Goal: Task Accomplishment & Management: Complete application form

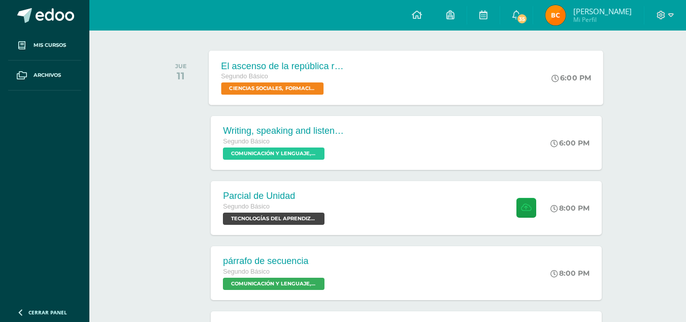
scroll to position [152, 0]
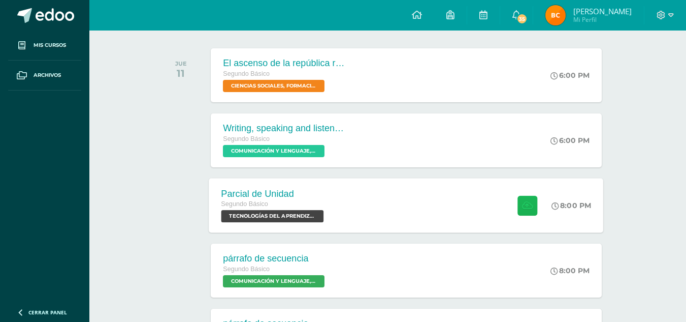
click at [526, 203] on icon at bounding box center [527, 205] width 11 height 9
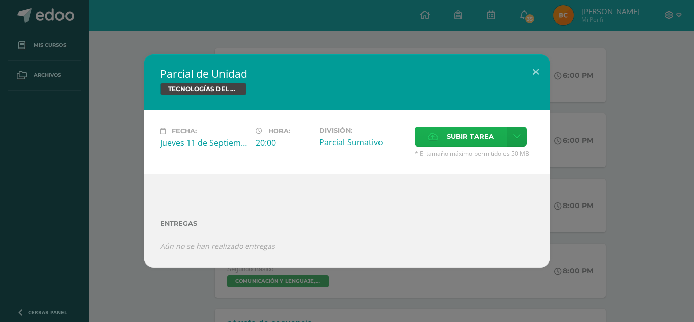
click at [435, 137] on icon at bounding box center [433, 136] width 11 height 7
click at [0, 0] on input "Subir tarea" at bounding box center [0, 0] width 0 height 0
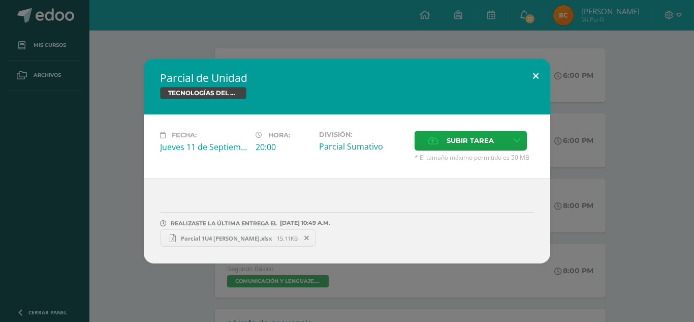
click at [537, 73] on button at bounding box center [535, 75] width 29 height 35
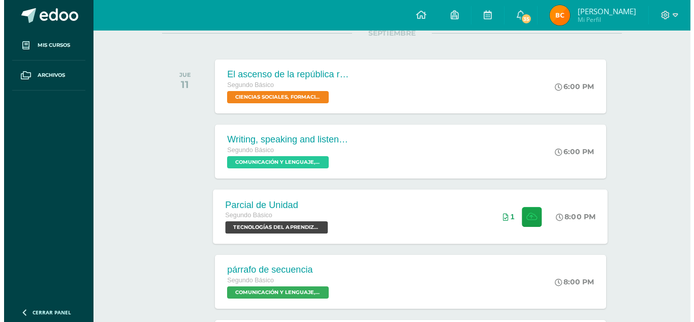
scroll to position [152, 0]
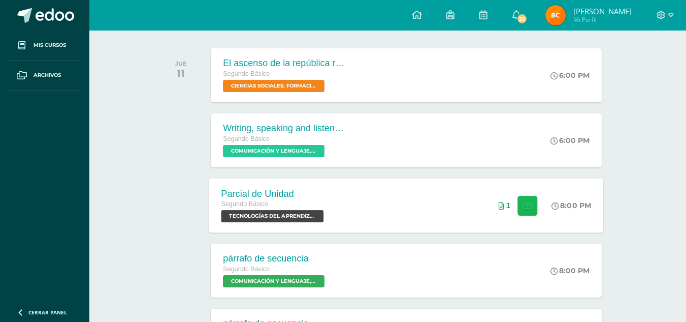
click at [522, 203] on icon at bounding box center [527, 205] width 11 height 9
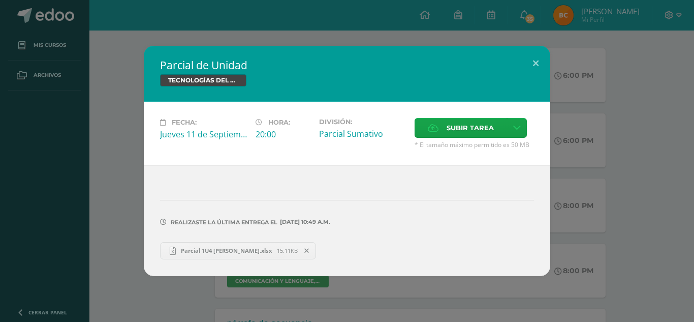
click at [265, 248] on span "Parcial 1U4 [PERSON_NAME].xlsx" at bounding box center [226, 250] width 101 height 8
click at [456, 122] on span "Subir tarea" at bounding box center [470, 127] width 47 height 19
click at [0, 0] on input "Subir tarea" at bounding box center [0, 0] width 0 height 0
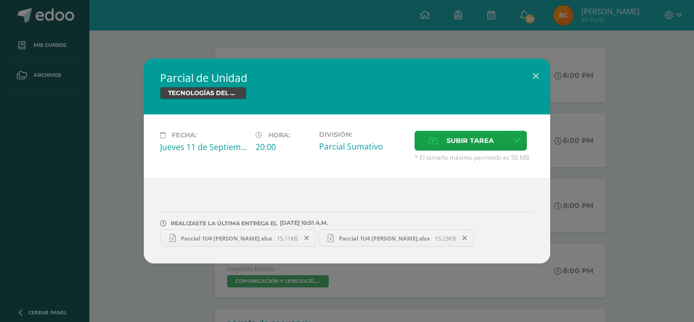
click at [306, 235] on icon at bounding box center [306, 237] width 5 height 7
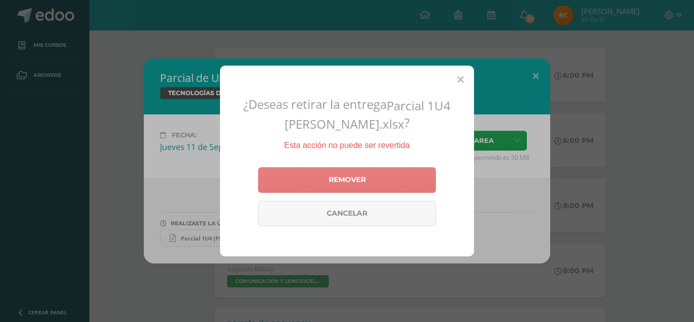
click at [353, 182] on link "Remover" at bounding box center [347, 179] width 178 height 25
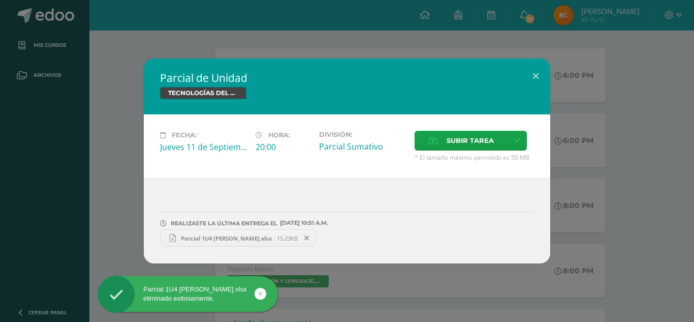
click at [260, 233] on link "Parcial 1U4 Brenda Cosigua.xlsx 15.23KB" at bounding box center [238, 237] width 156 height 17
